Goal: Task Accomplishment & Management: Manage account settings

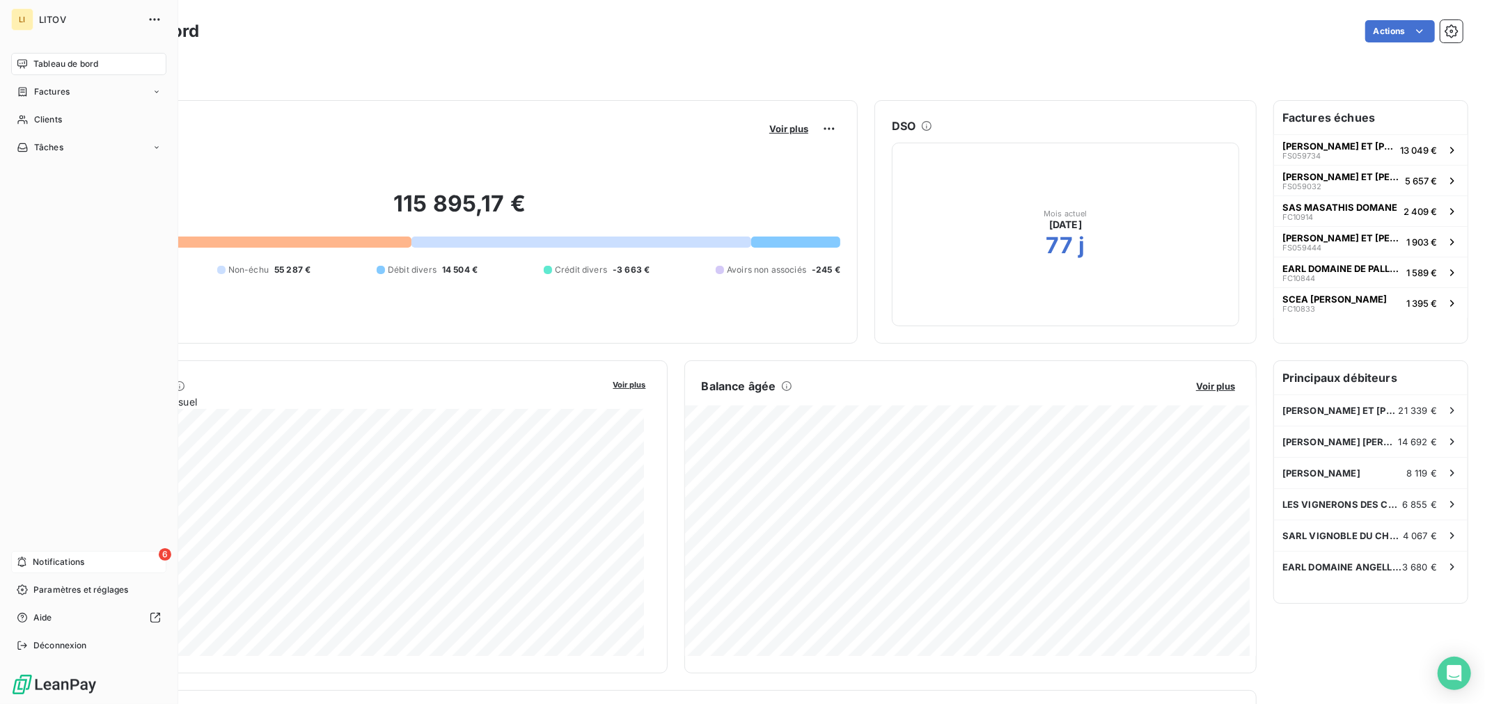
click at [35, 561] on span "Notifications" at bounding box center [59, 562] width 52 height 13
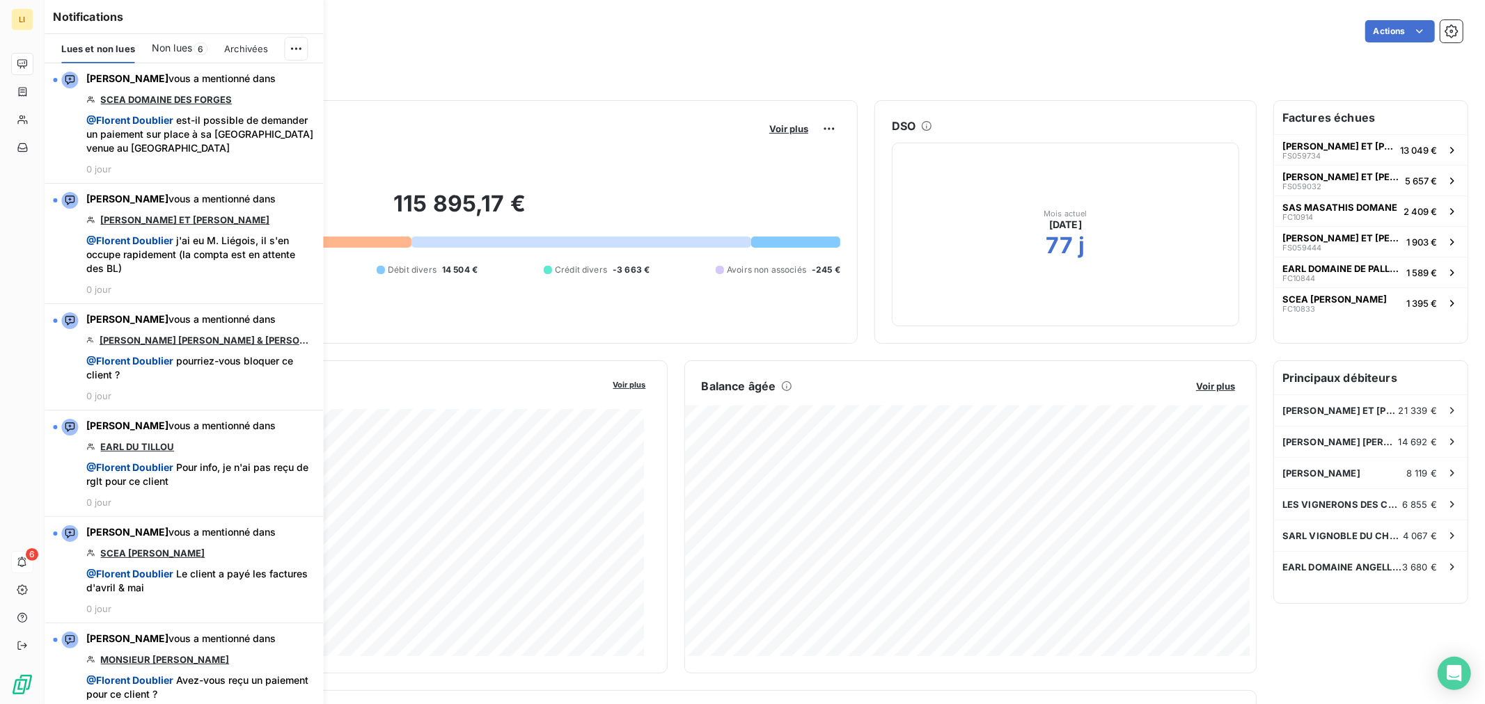
click at [509, 319] on div "115 895,17 € 0 Échu 50 013 € Non-échu 55 287 € Débit divers 14 504 € Crédit div…" at bounding box center [459, 233] width 761 height 187
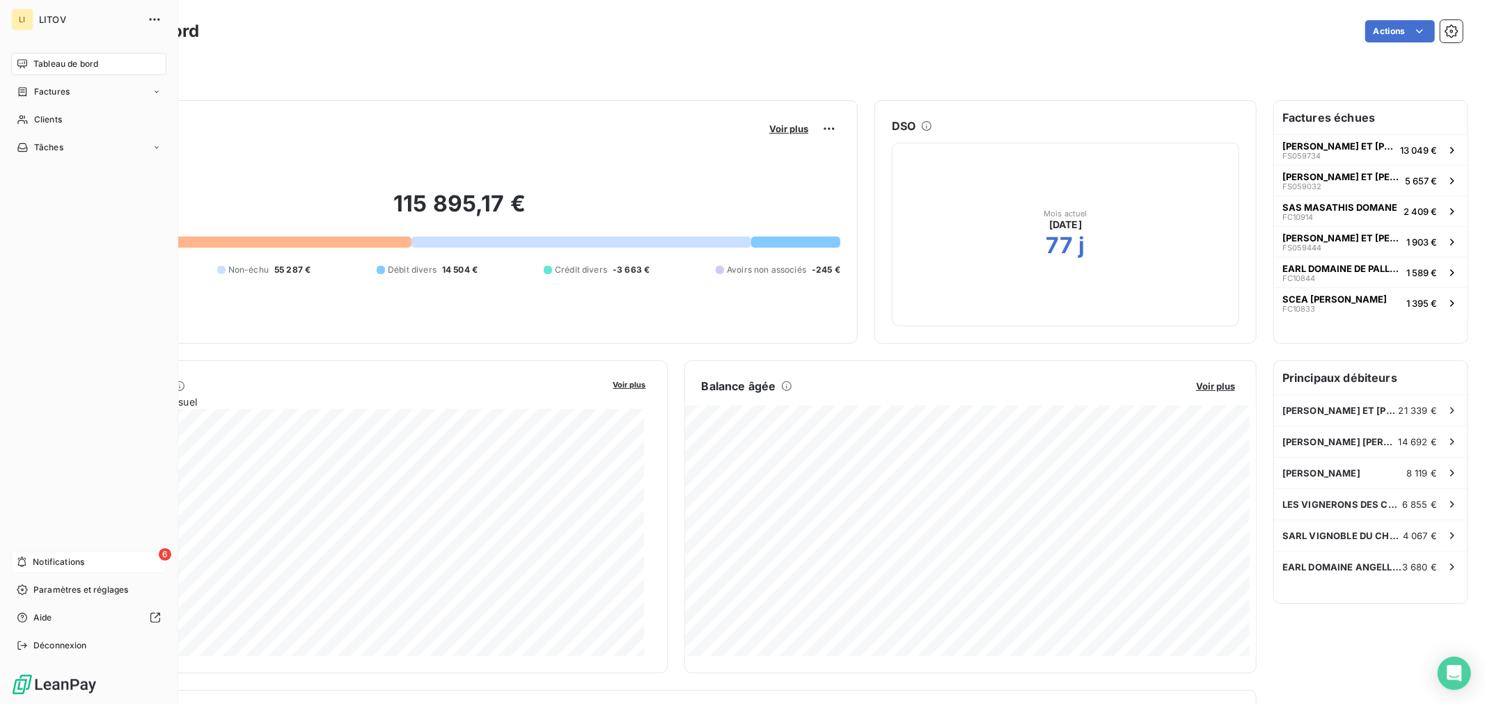
click at [52, 567] on span "Notifications" at bounding box center [59, 562] width 52 height 13
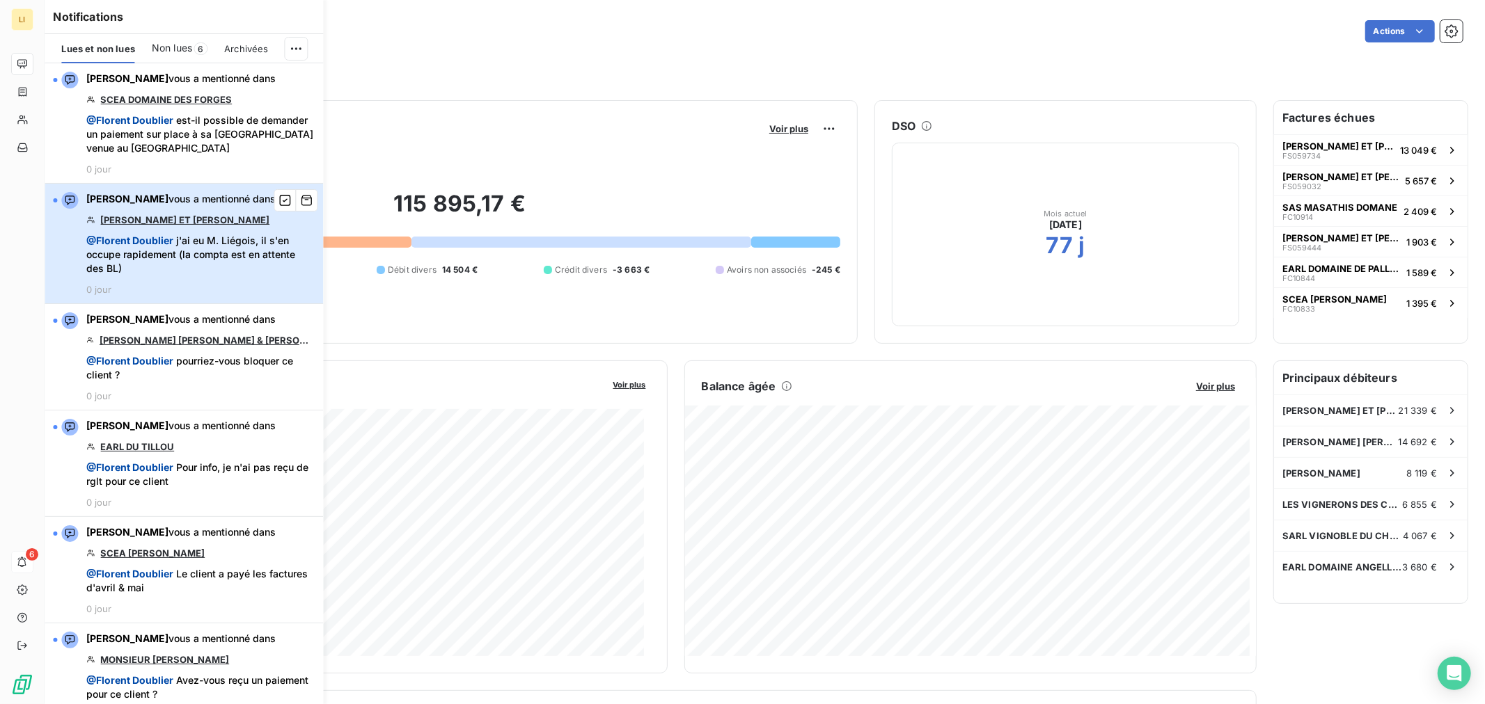
click at [214, 267] on span "@ [PERSON_NAME] j'ai eu M. Liégois, il s'en occupe rapidement (la compta est en…" at bounding box center [200, 255] width 228 height 42
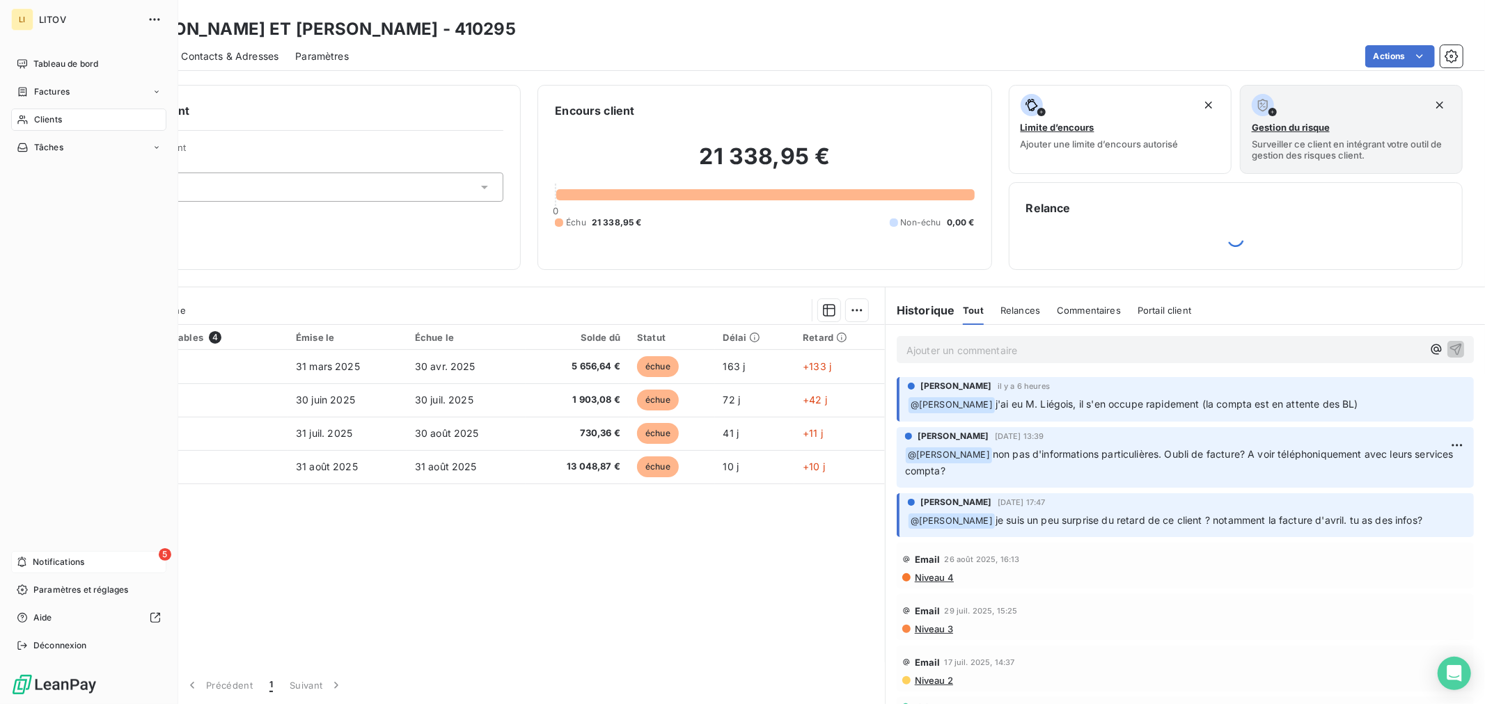
click at [18, 561] on icon at bounding box center [22, 562] width 10 height 11
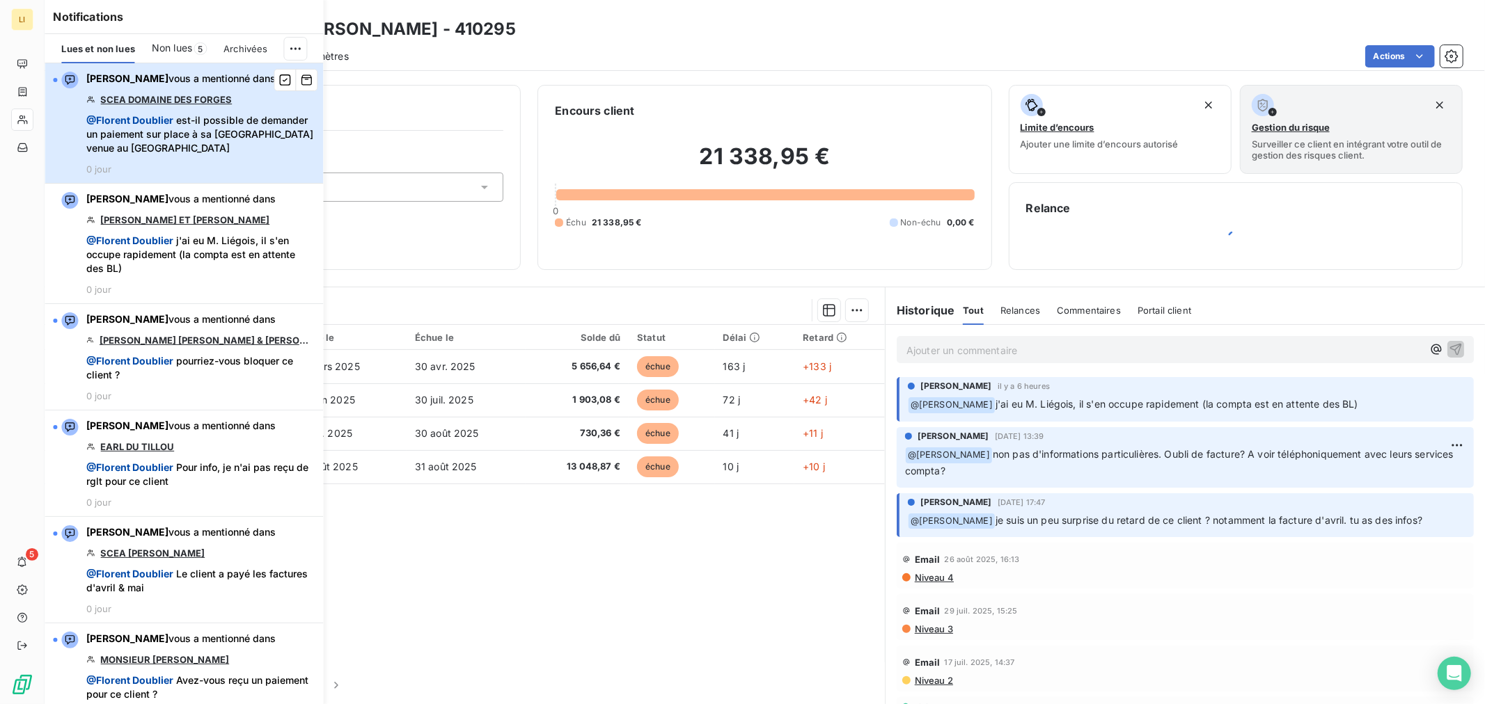
click at [207, 137] on span "@ [PERSON_NAME] est-il possible de demander un paiement sur place à sa prochain…" at bounding box center [200, 134] width 228 height 42
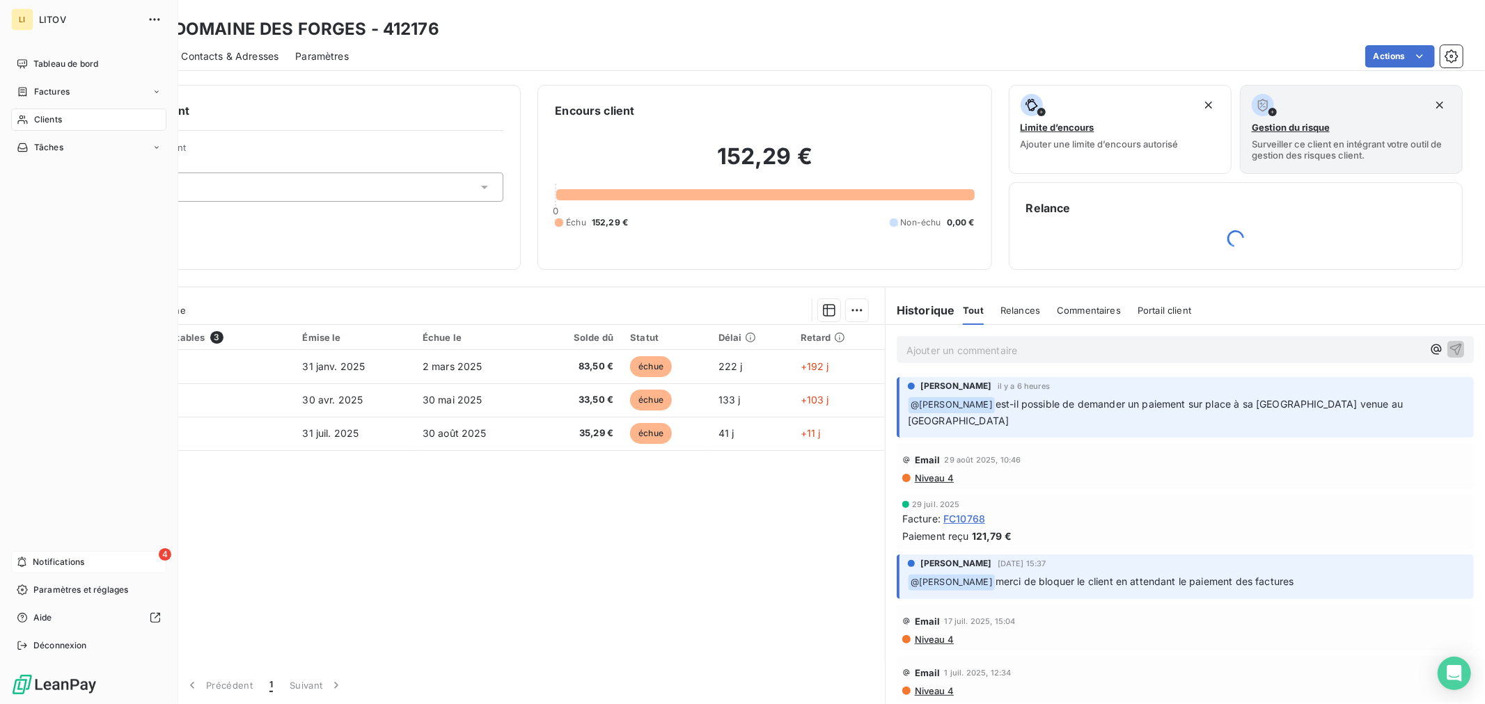
click at [29, 561] on div "4 Notifications" at bounding box center [88, 562] width 155 height 22
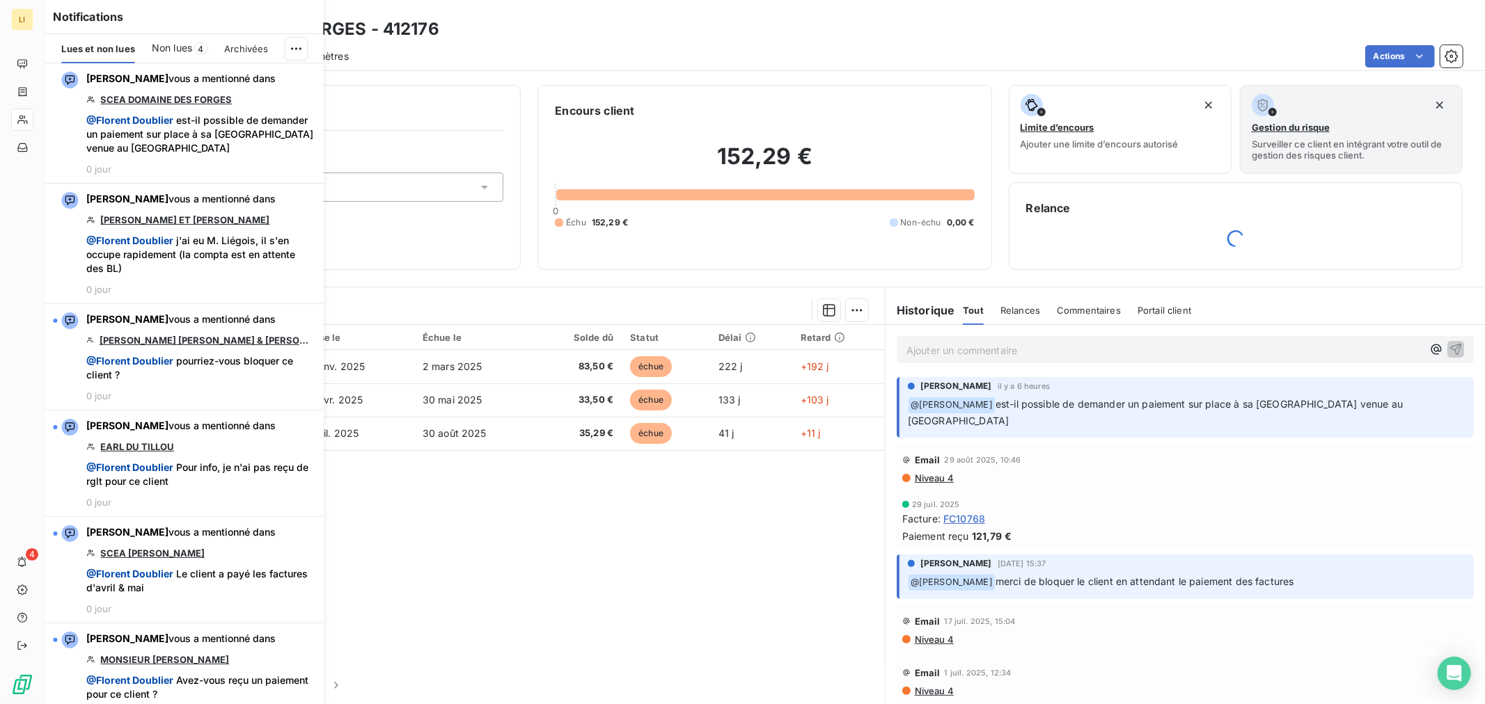
click at [175, 43] on span "Non lues" at bounding box center [172, 48] width 40 height 14
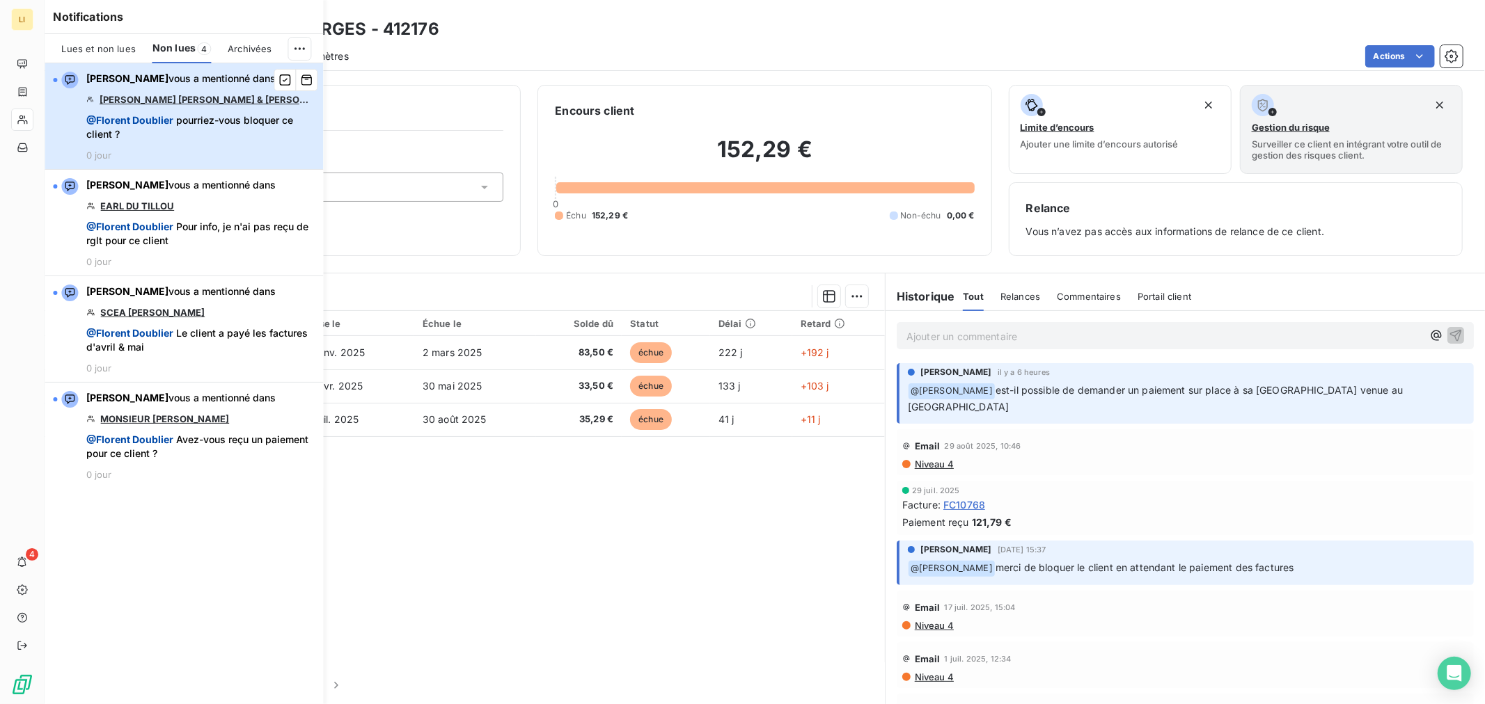
click at [168, 77] on span "[PERSON_NAME]" at bounding box center [127, 78] width 82 height 12
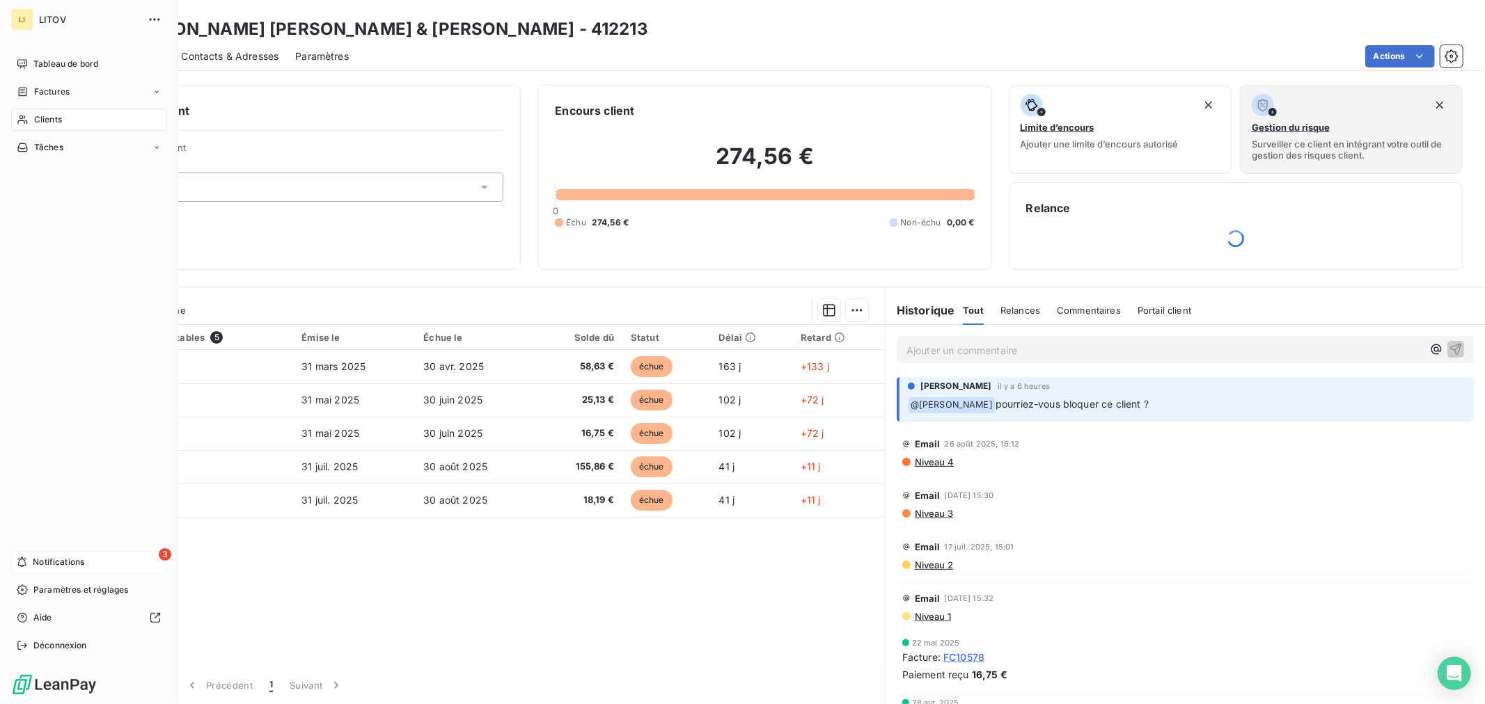
click at [43, 568] on span "Notifications" at bounding box center [59, 562] width 52 height 13
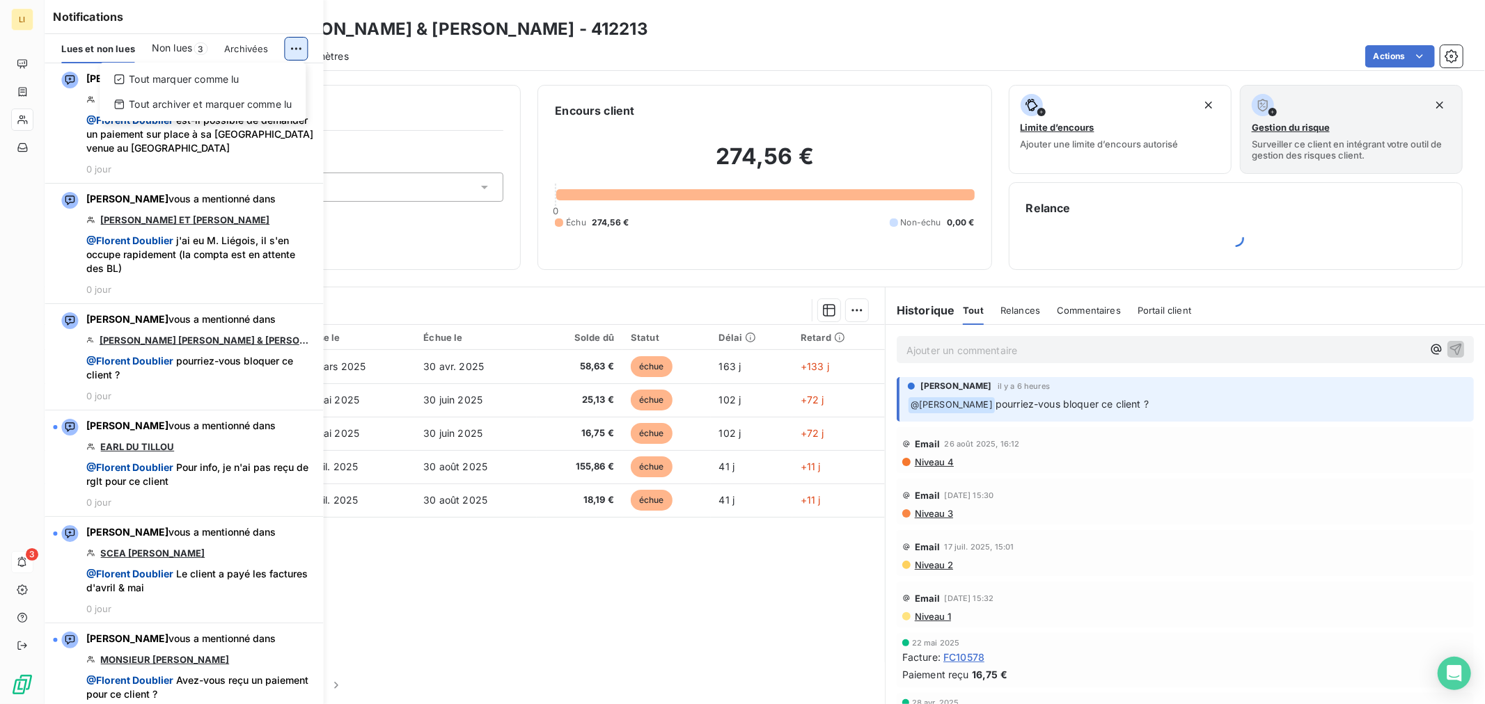
click at [296, 42] on html "LI 3 Clients [PERSON_NAME] [PERSON_NAME] & [PERSON_NAME] - 412213 Situation Ana…" at bounding box center [742, 352] width 1485 height 704
click at [280, 78] on div "Tout marquer comme lu" at bounding box center [202, 79] width 195 height 22
click at [429, 239] on div "Informations client Propriétés Client Tags" at bounding box center [294, 177] width 454 height 185
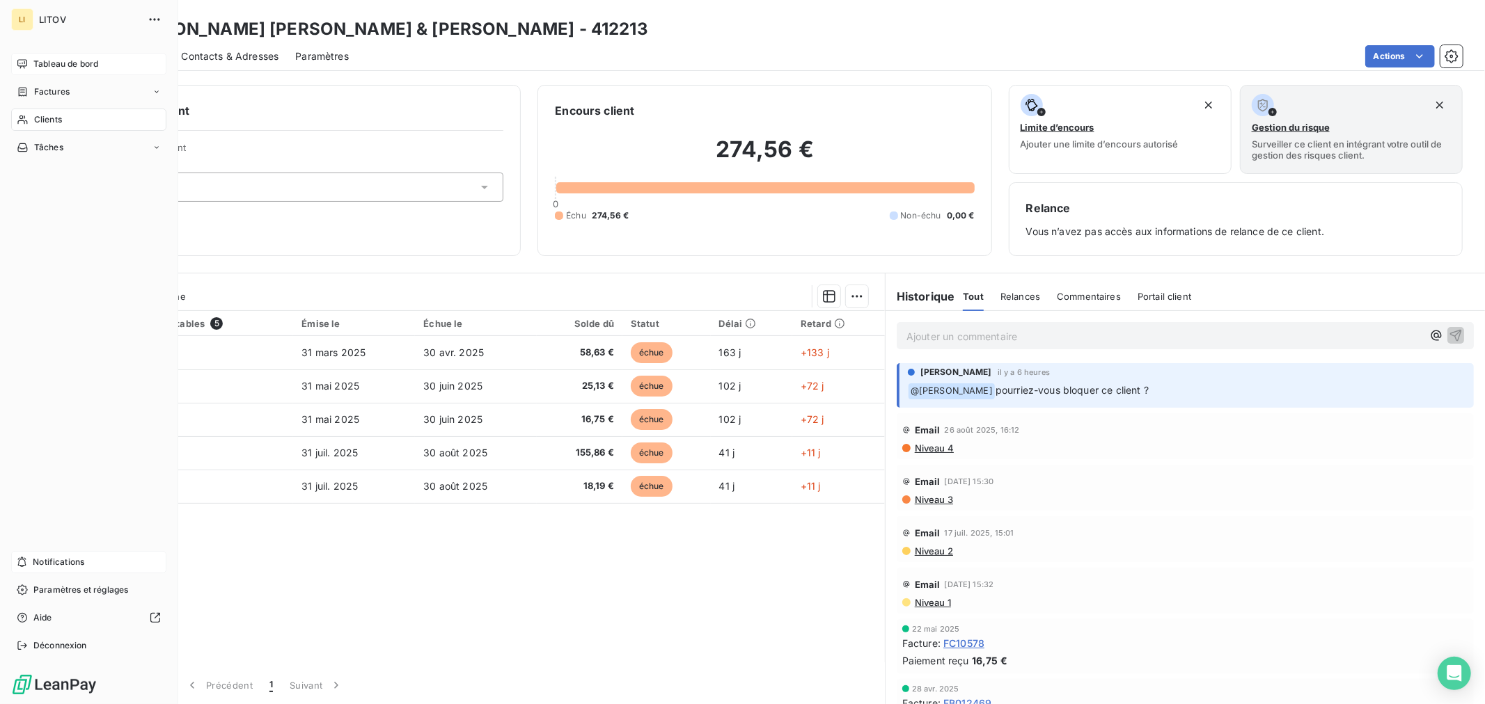
click at [40, 68] on span "Tableau de bord" at bounding box center [65, 64] width 65 height 13
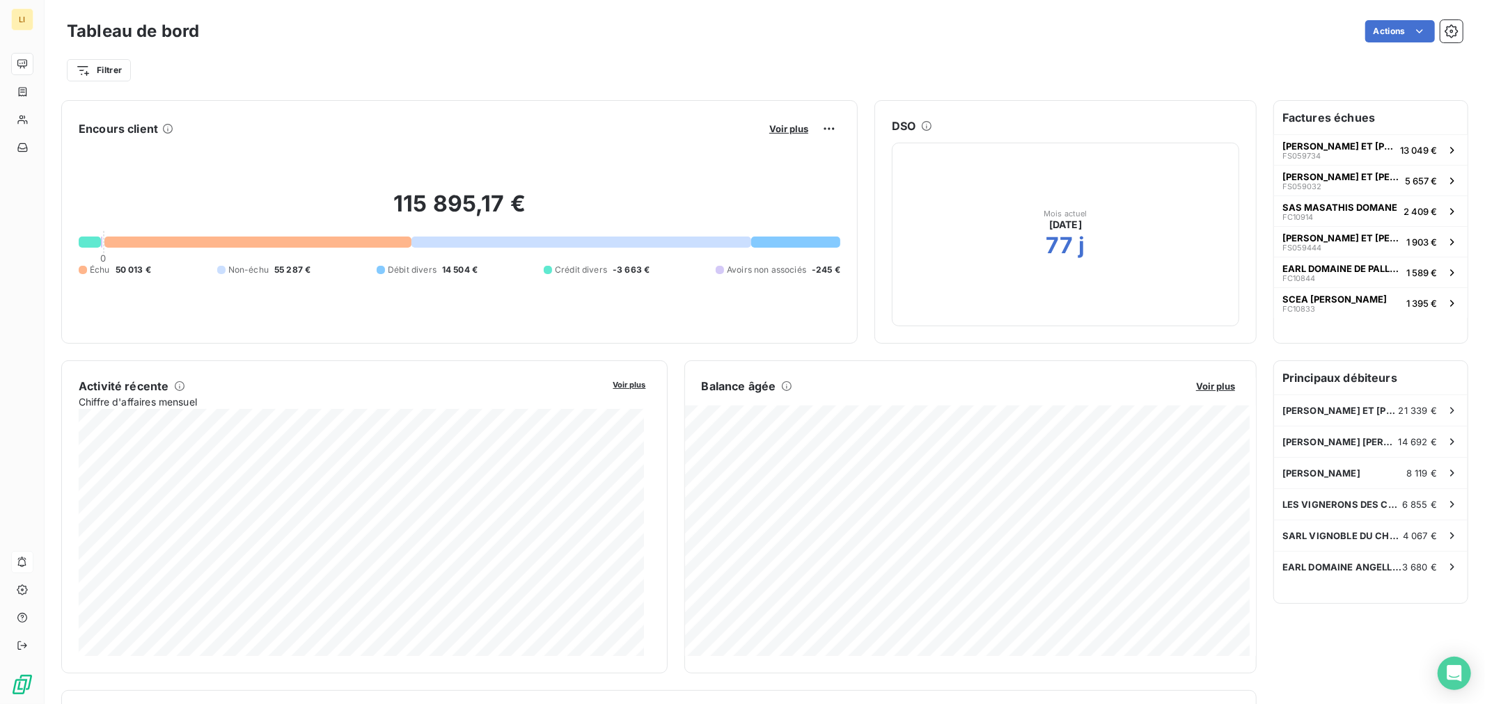
click at [775, 239] on div at bounding box center [795, 242] width 89 height 11
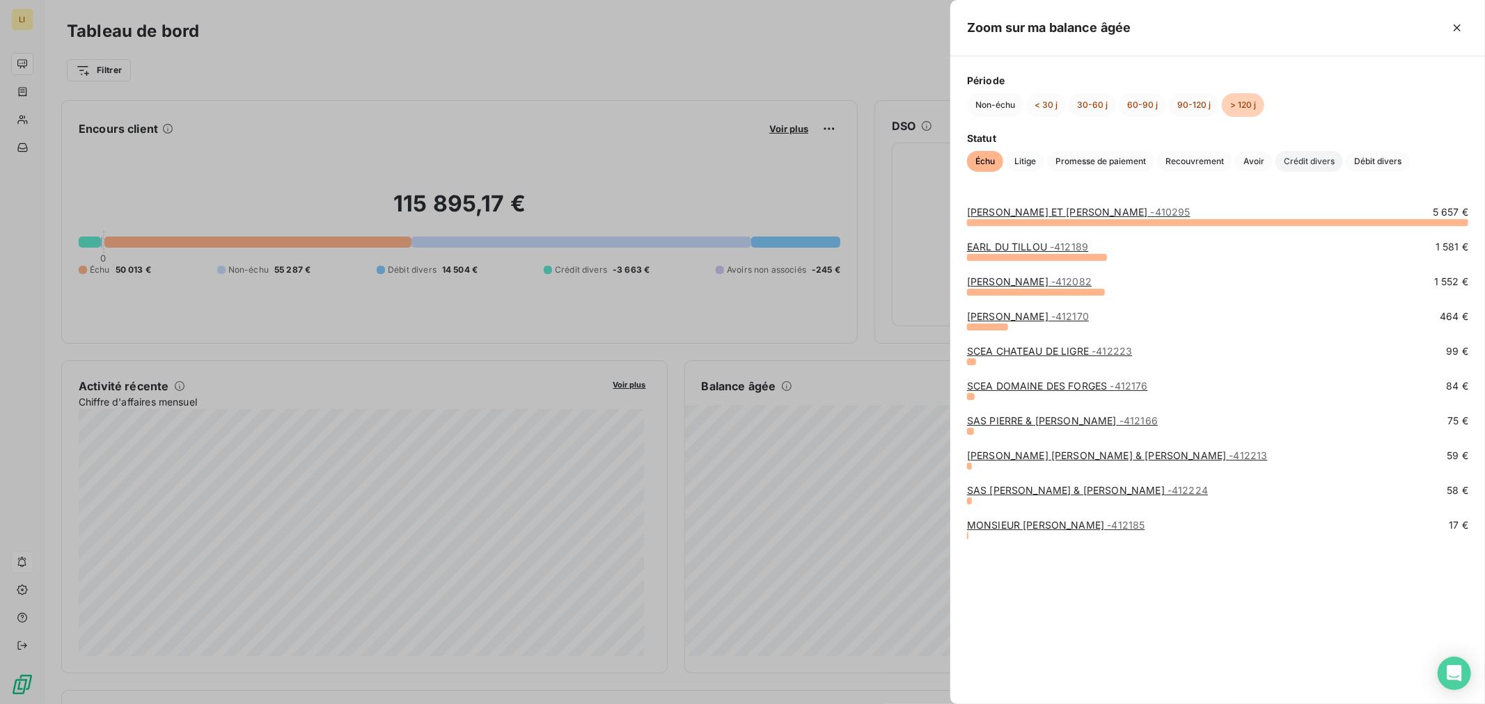
click at [1310, 161] on span "Crédit divers" at bounding box center [1309, 161] width 68 height 21
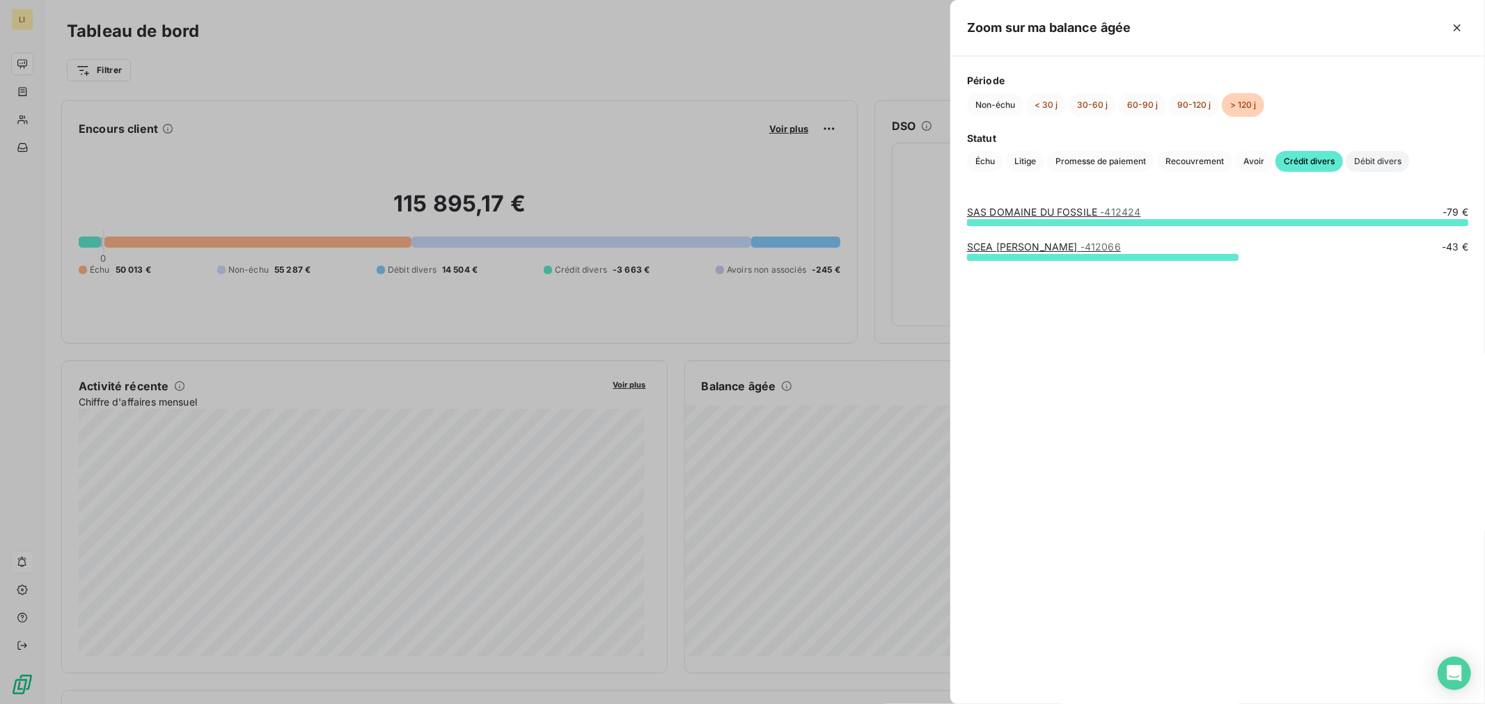
click at [1378, 164] on span "Débit divers" at bounding box center [1377, 161] width 64 height 21
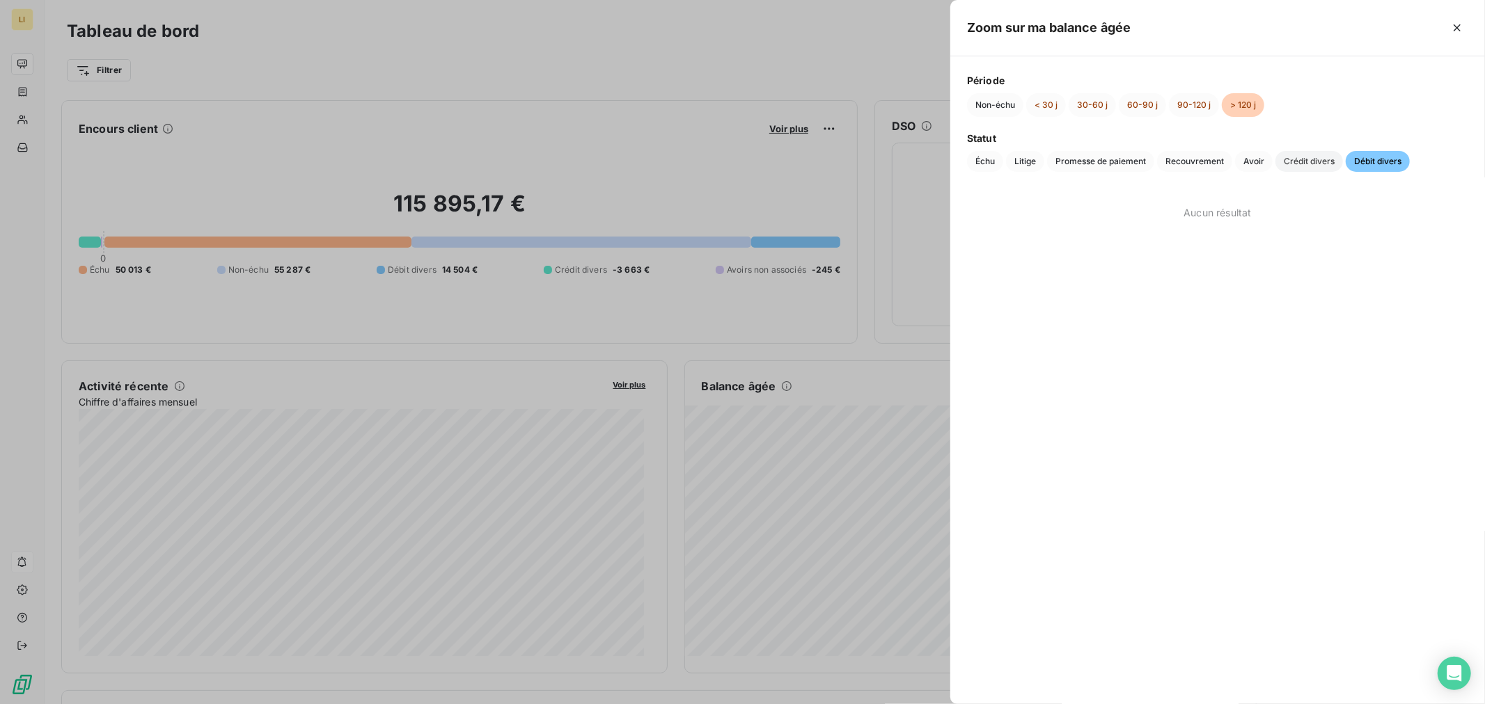
click at [1320, 155] on span "Crédit divers" at bounding box center [1309, 161] width 68 height 21
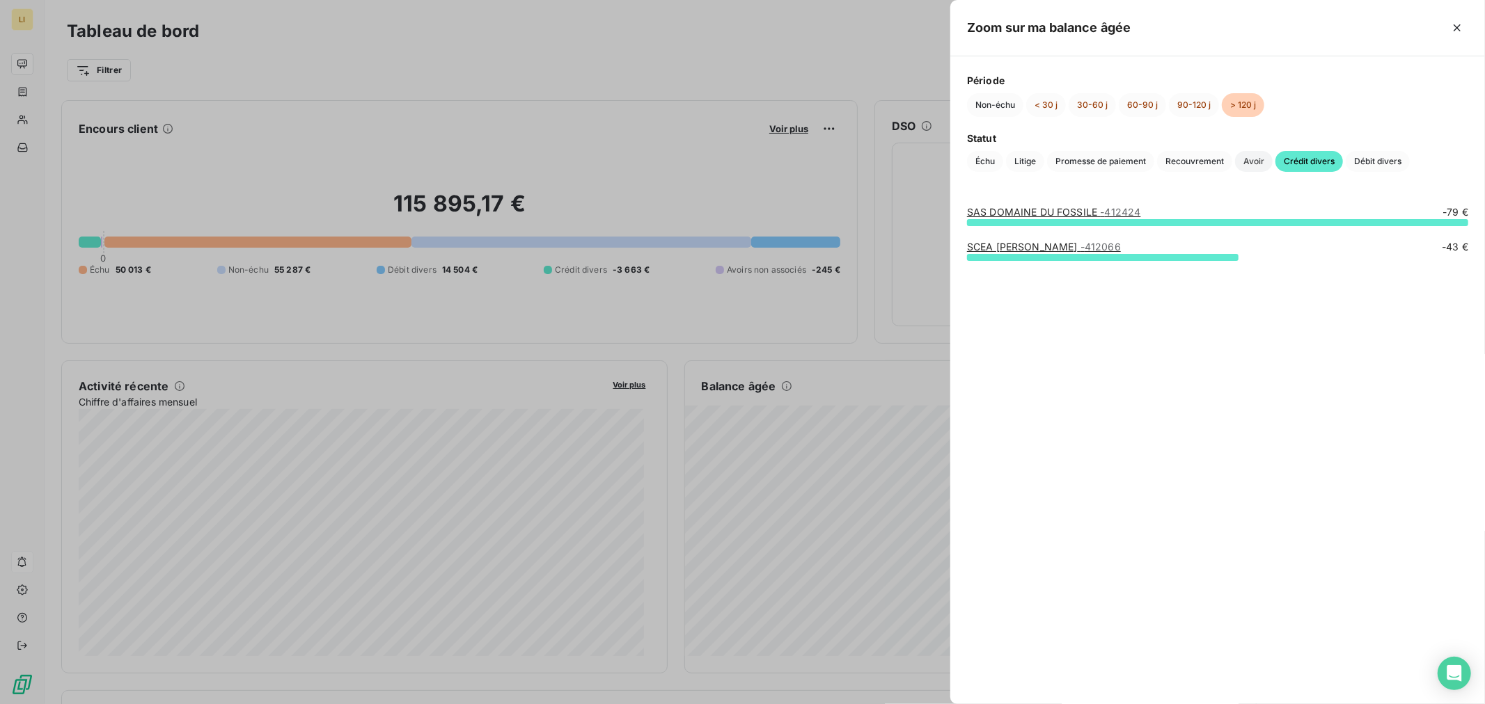
click at [1251, 161] on span "Avoir" at bounding box center [1254, 161] width 38 height 21
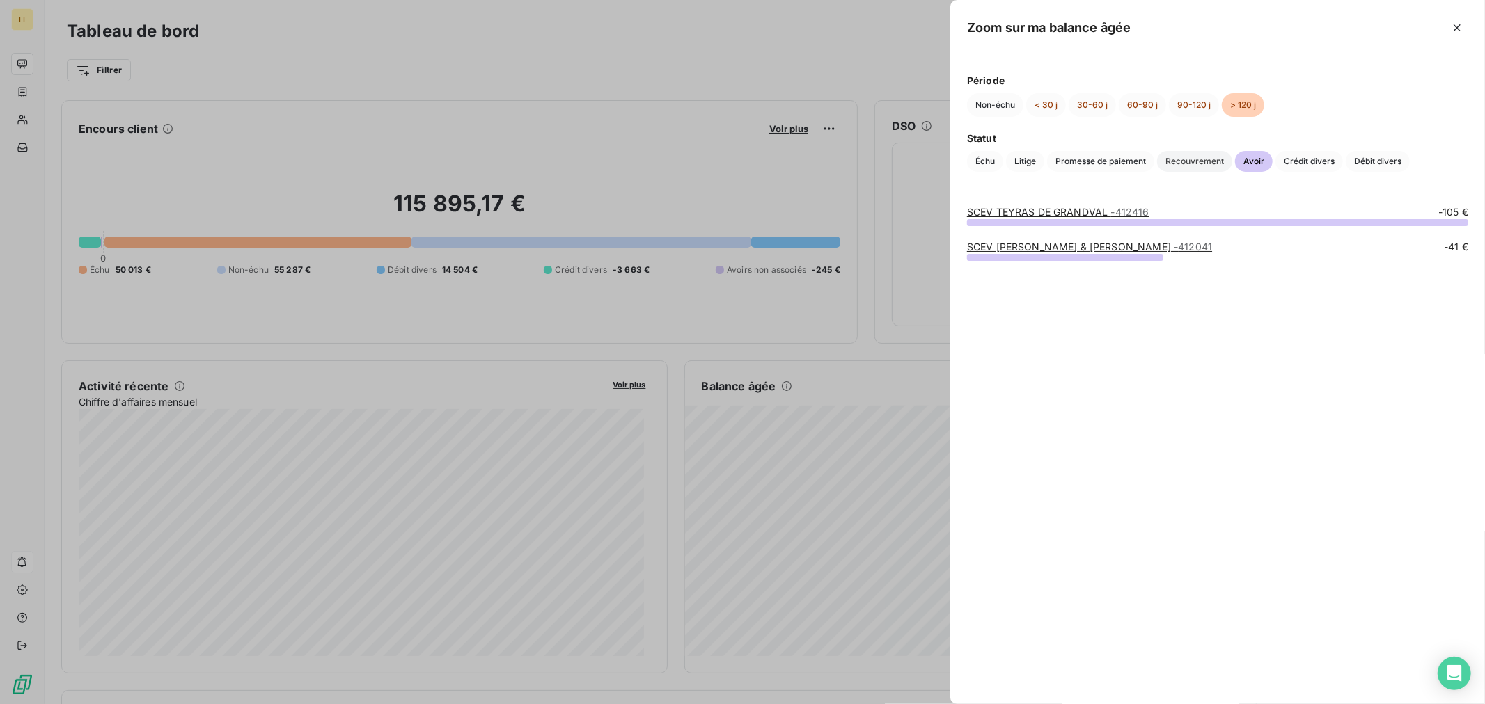
click at [1197, 161] on span "Recouvrement" at bounding box center [1194, 161] width 75 height 21
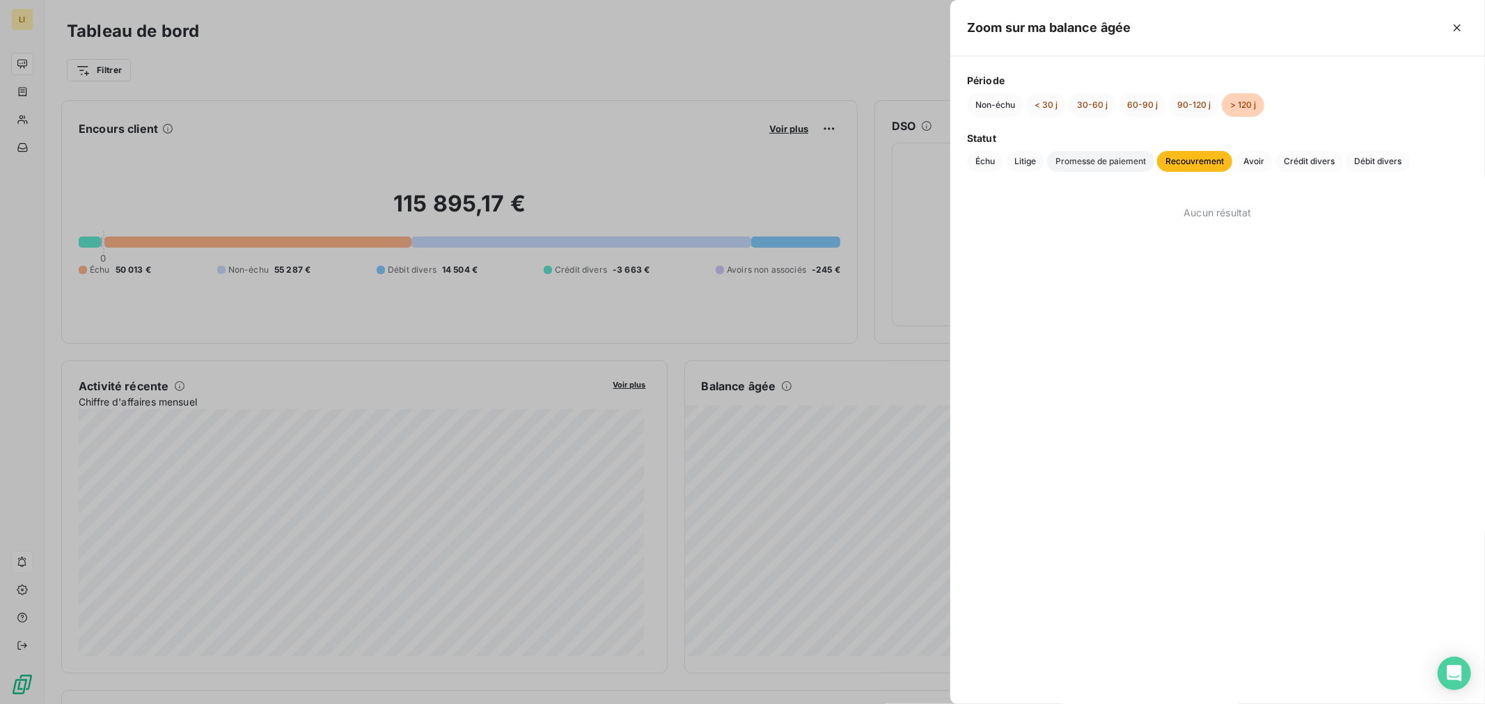
click at [1084, 157] on span "Promesse de paiement" at bounding box center [1100, 161] width 107 height 21
click at [1033, 157] on span "Litige" at bounding box center [1025, 161] width 38 height 21
click at [981, 164] on span "Échu" at bounding box center [985, 161] width 36 height 21
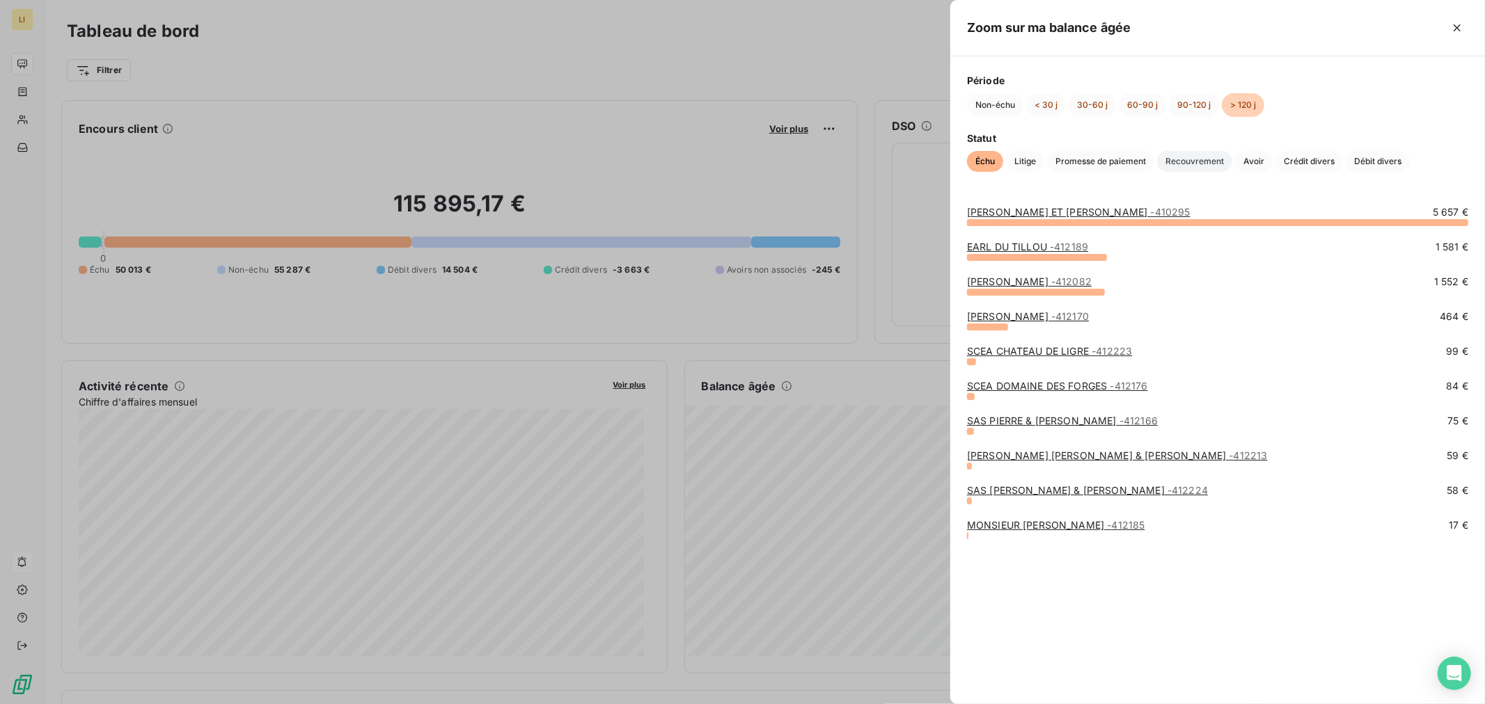
click at [1202, 159] on span "Recouvrement" at bounding box center [1194, 161] width 75 height 21
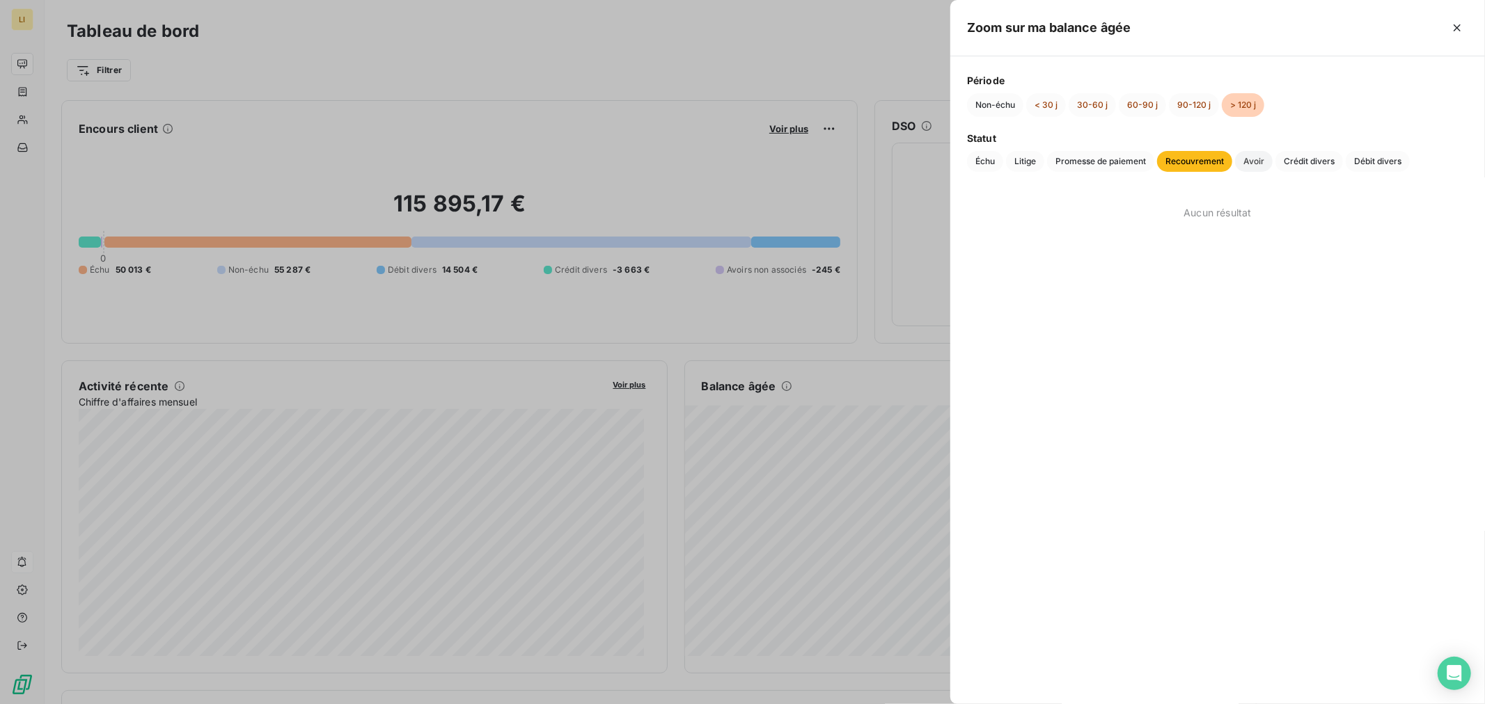
click at [1254, 159] on span "Avoir" at bounding box center [1254, 161] width 38 height 21
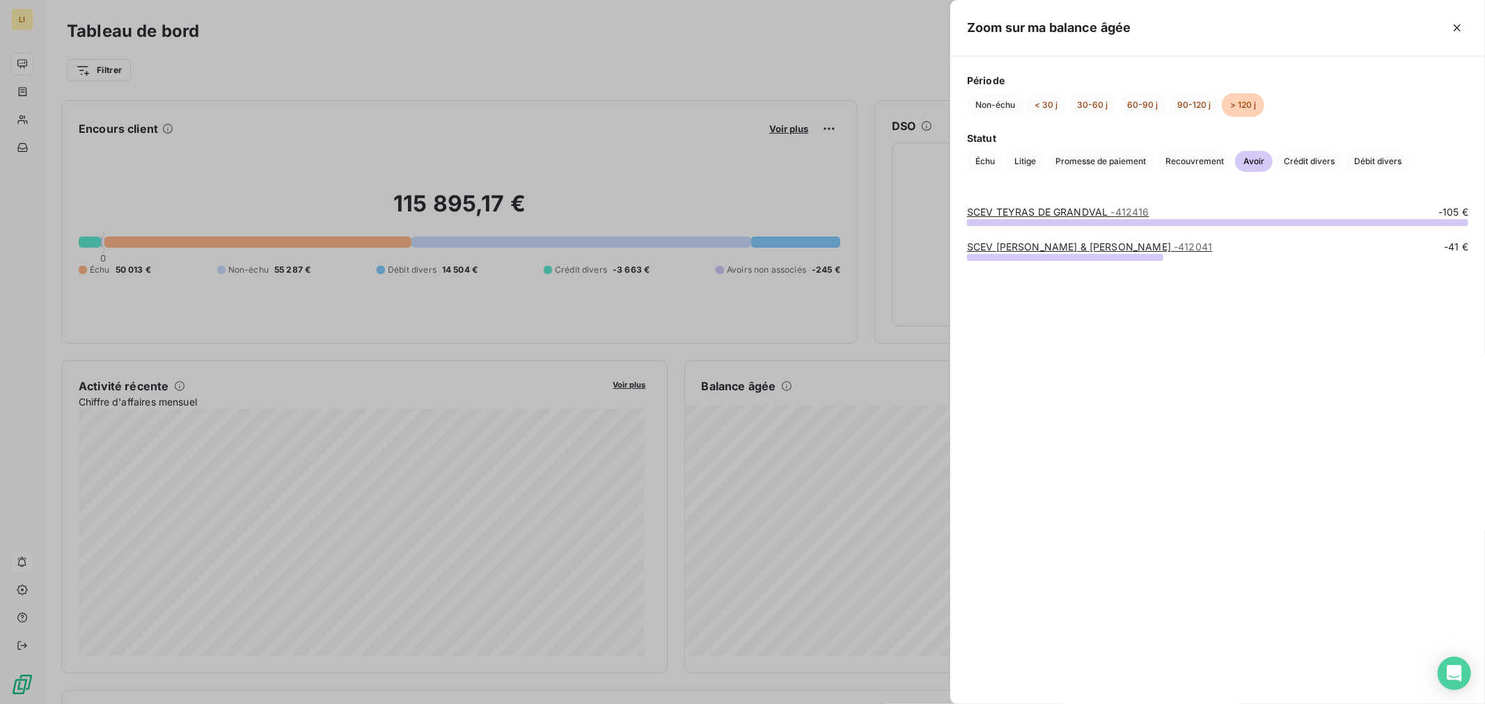
click at [1008, 240] on div "[PERSON_NAME] & [PERSON_NAME] - 412041" at bounding box center [1089, 247] width 245 height 14
click at [1008, 245] on link "[PERSON_NAME] & [PERSON_NAME] - 412041" at bounding box center [1089, 247] width 245 height 12
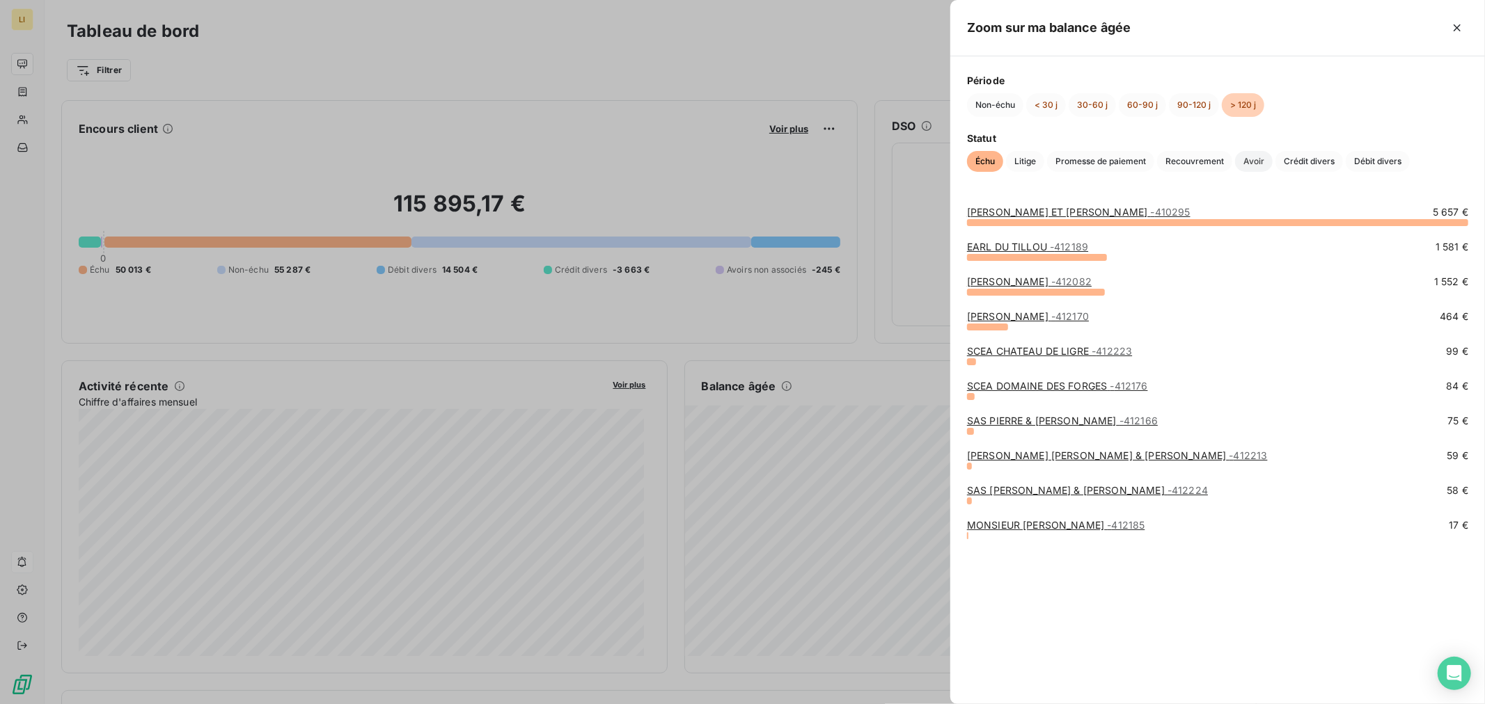
click at [1254, 164] on span "Avoir" at bounding box center [1254, 161] width 38 height 21
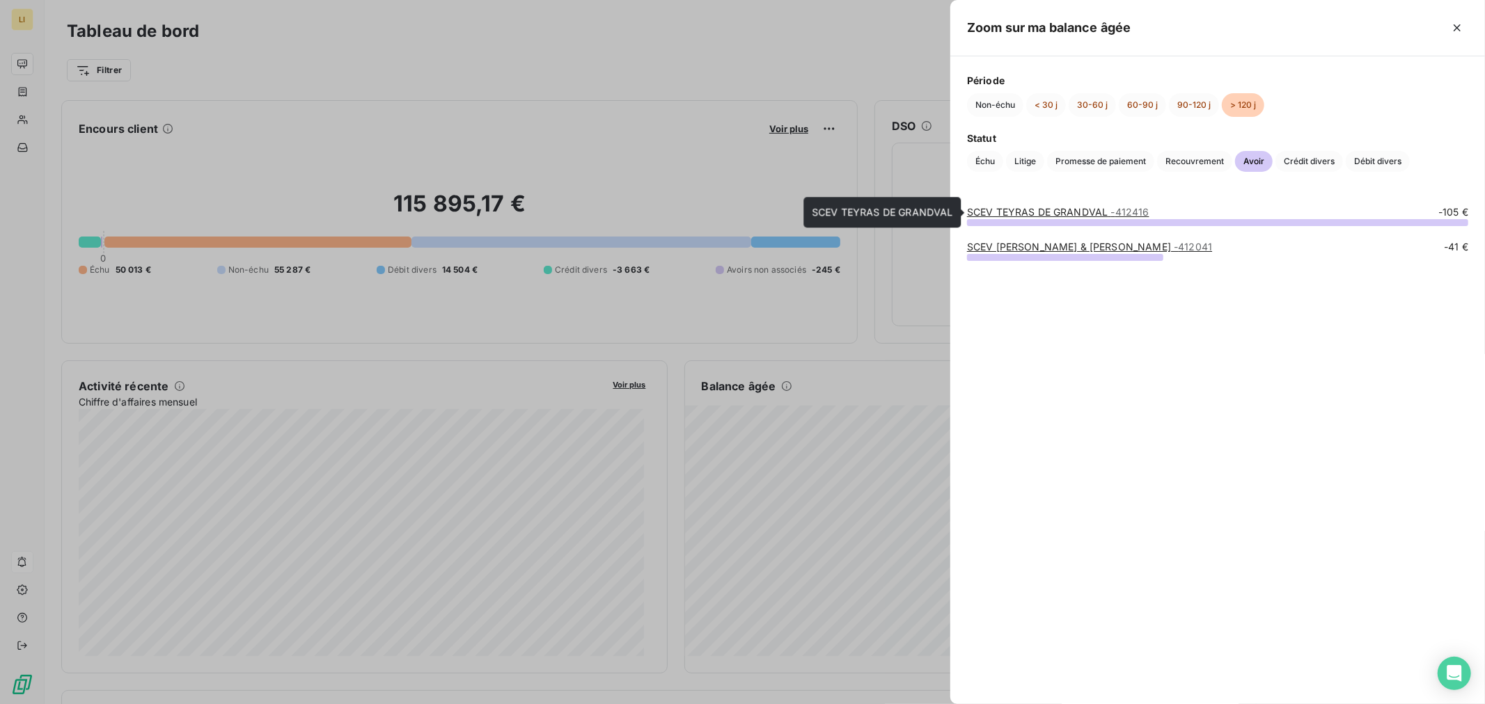
click at [1058, 214] on link "SCEV TEYRAS DE GRANDVAL - 412416" at bounding box center [1058, 212] width 182 height 12
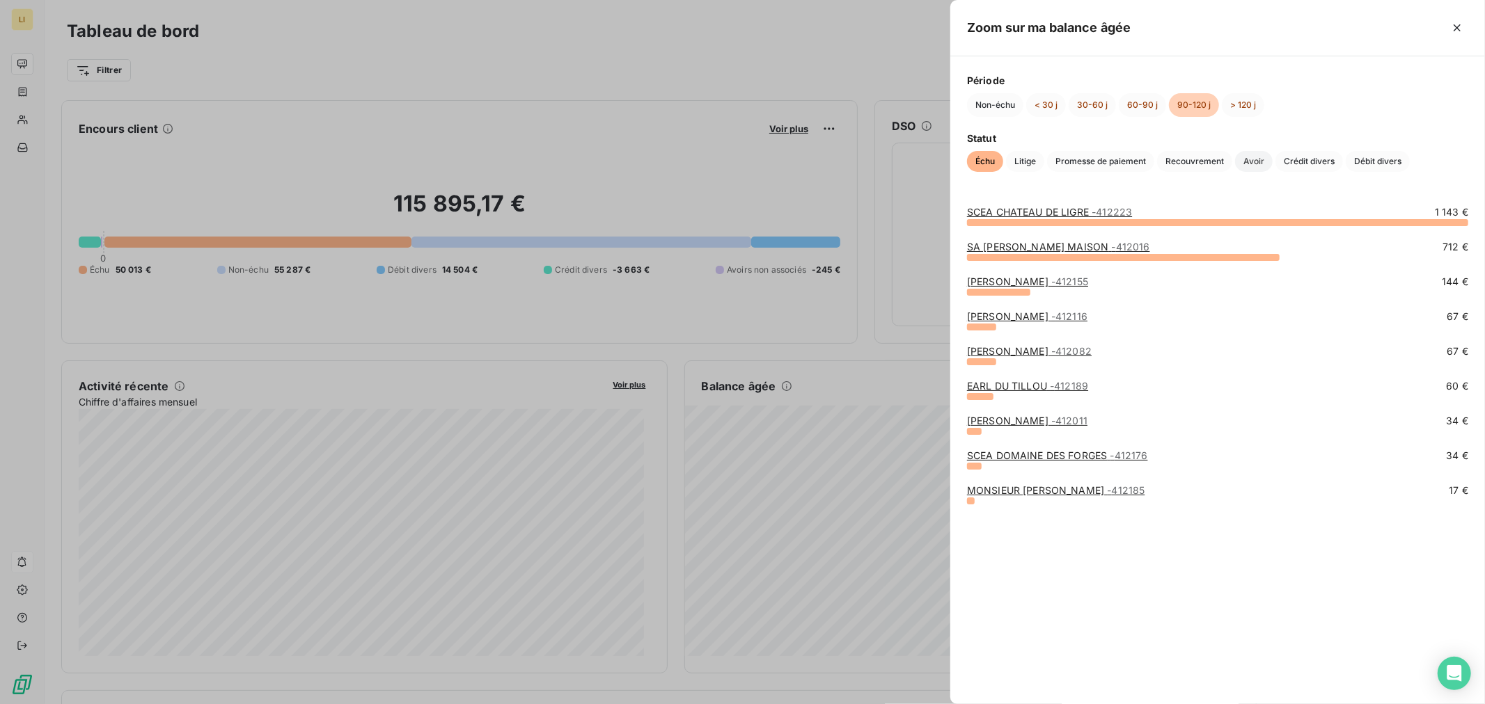
click at [1270, 162] on span "Avoir" at bounding box center [1254, 161] width 38 height 21
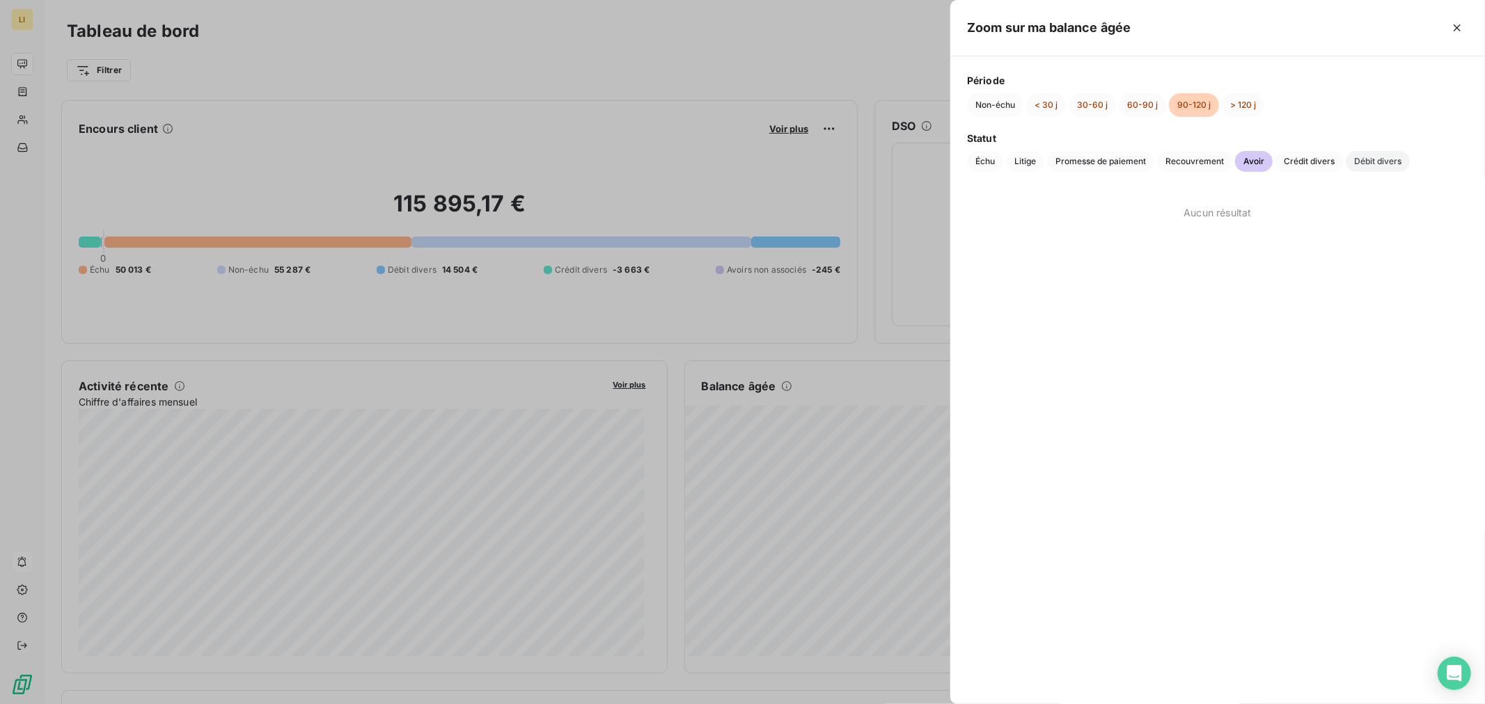
click at [1367, 164] on span "Débit divers" at bounding box center [1377, 161] width 64 height 21
click at [1324, 164] on span "Crédit divers" at bounding box center [1309, 161] width 68 height 21
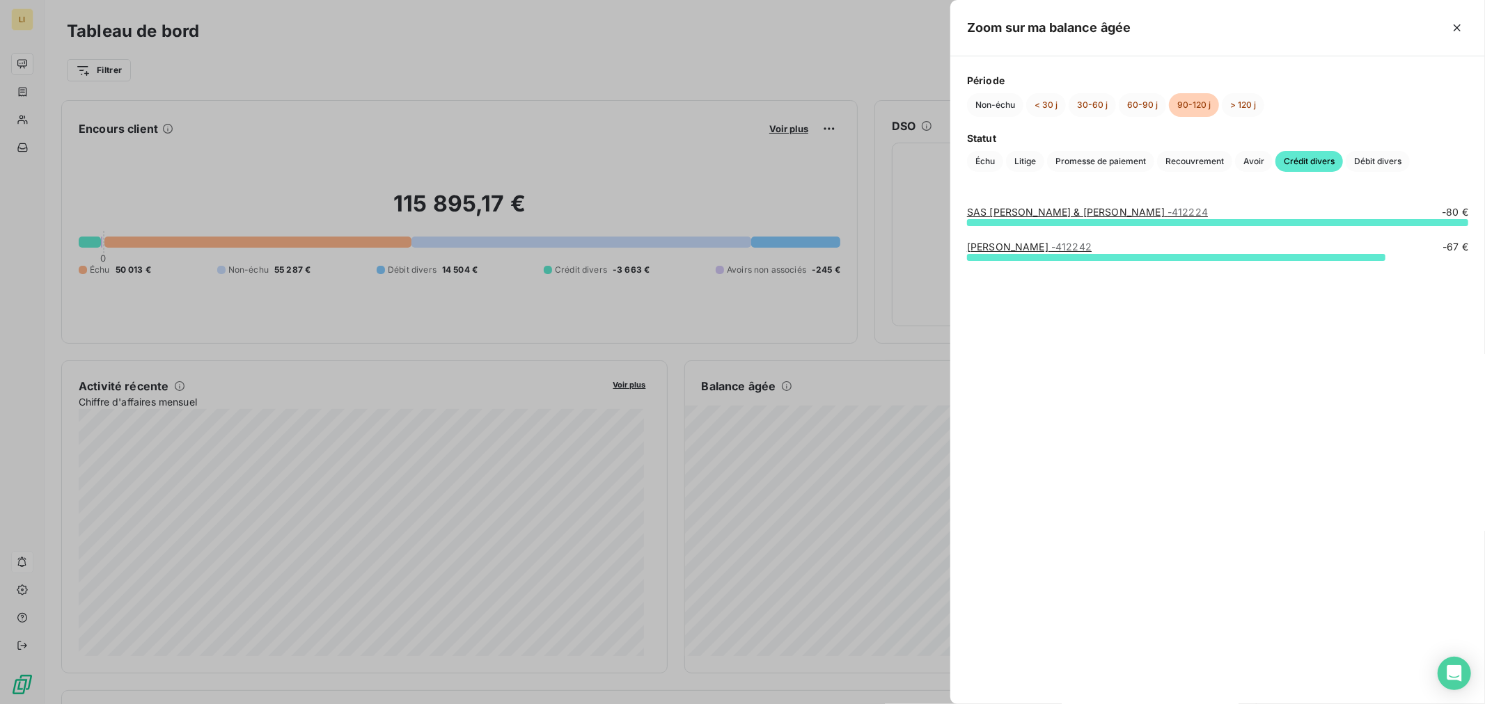
click at [1034, 247] on link "[PERSON_NAME] - 412242" at bounding box center [1029, 247] width 125 height 12
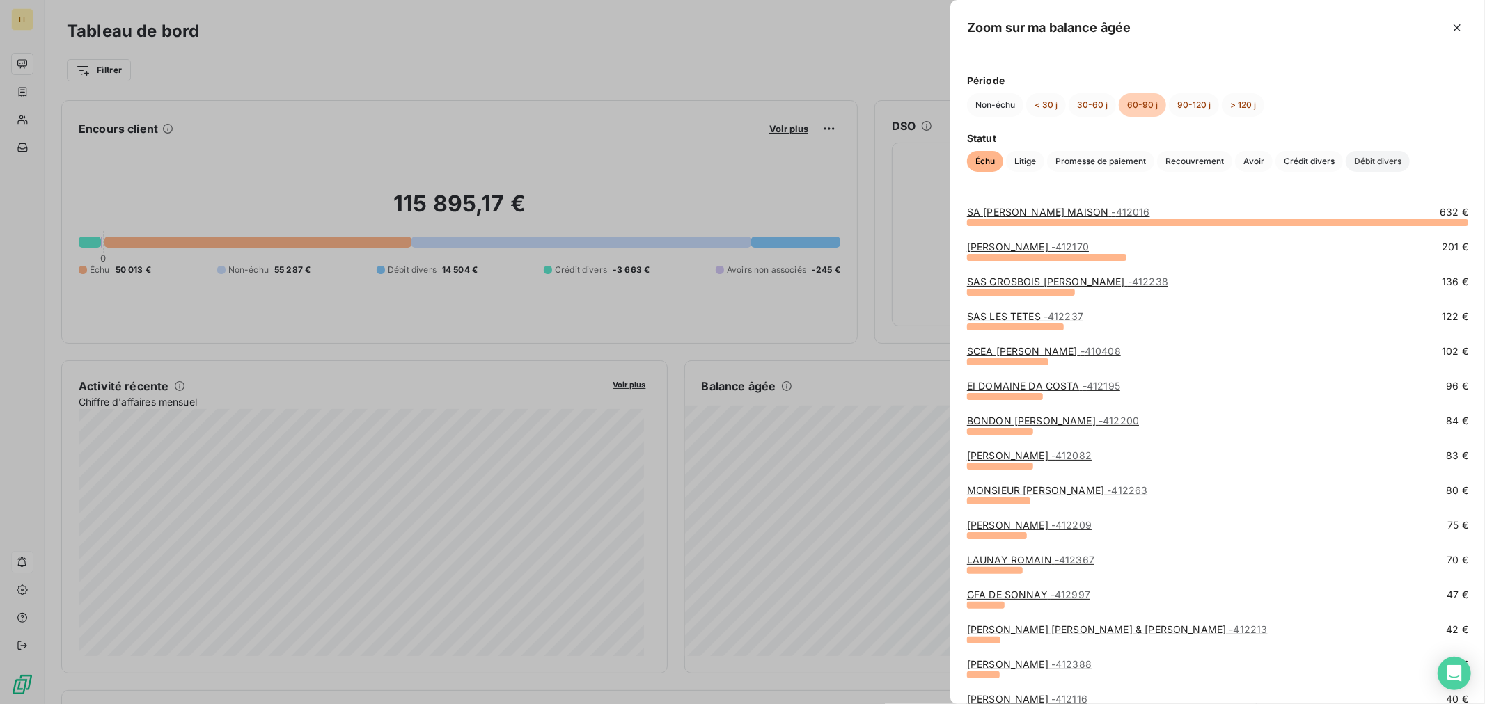
click at [1375, 161] on span "Débit divers" at bounding box center [1377, 161] width 64 height 21
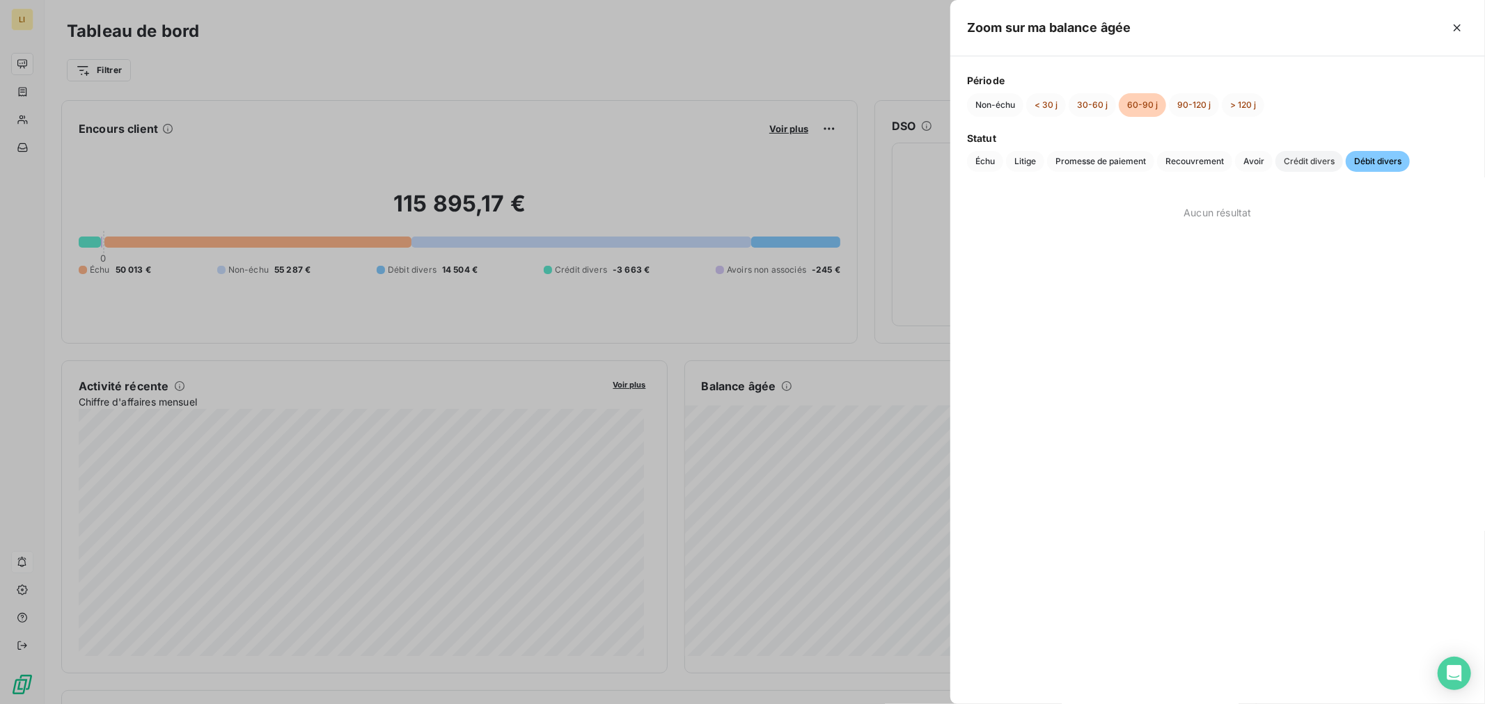
click at [1313, 161] on span "Crédit divers" at bounding box center [1309, 161] width 68 height 21
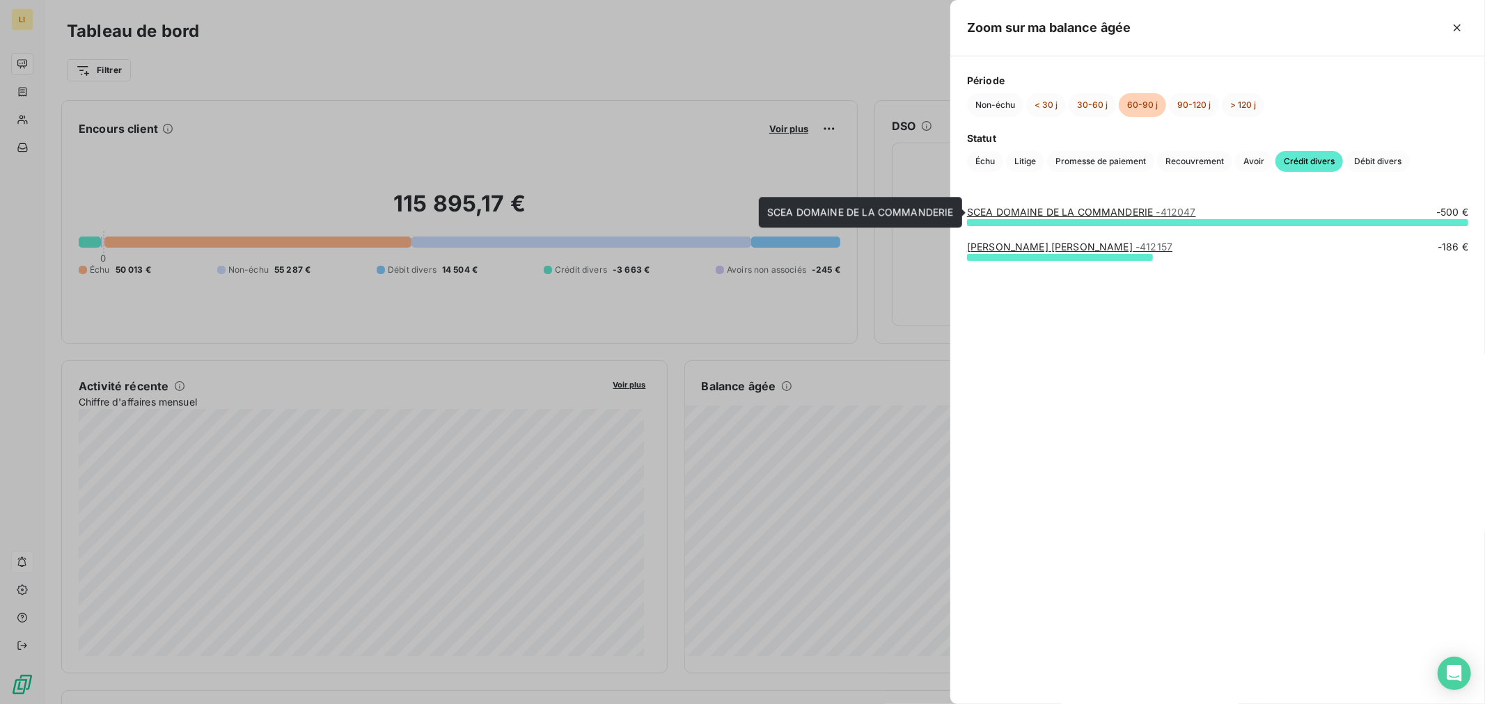
click at [1124, 209] on link "SCEA DOMAINE DE LA COMMANDERIE - 412047" at bounding box center [1081, 212] width 229 height 12
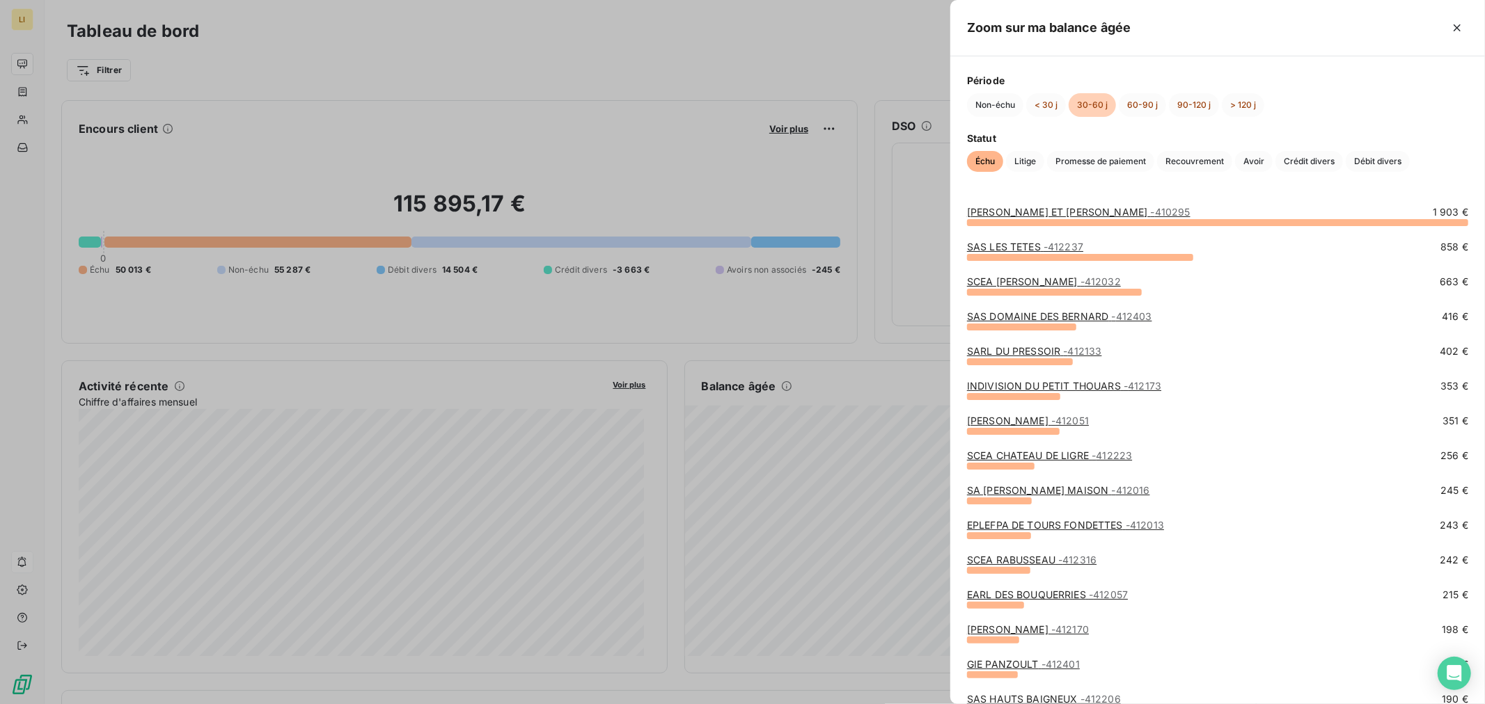
click at [754, 502] on div at bounding box center [742, 352] width 1485 height 704
